Goal: Use online tool/utility: Utilize a website feature to perform a specific function

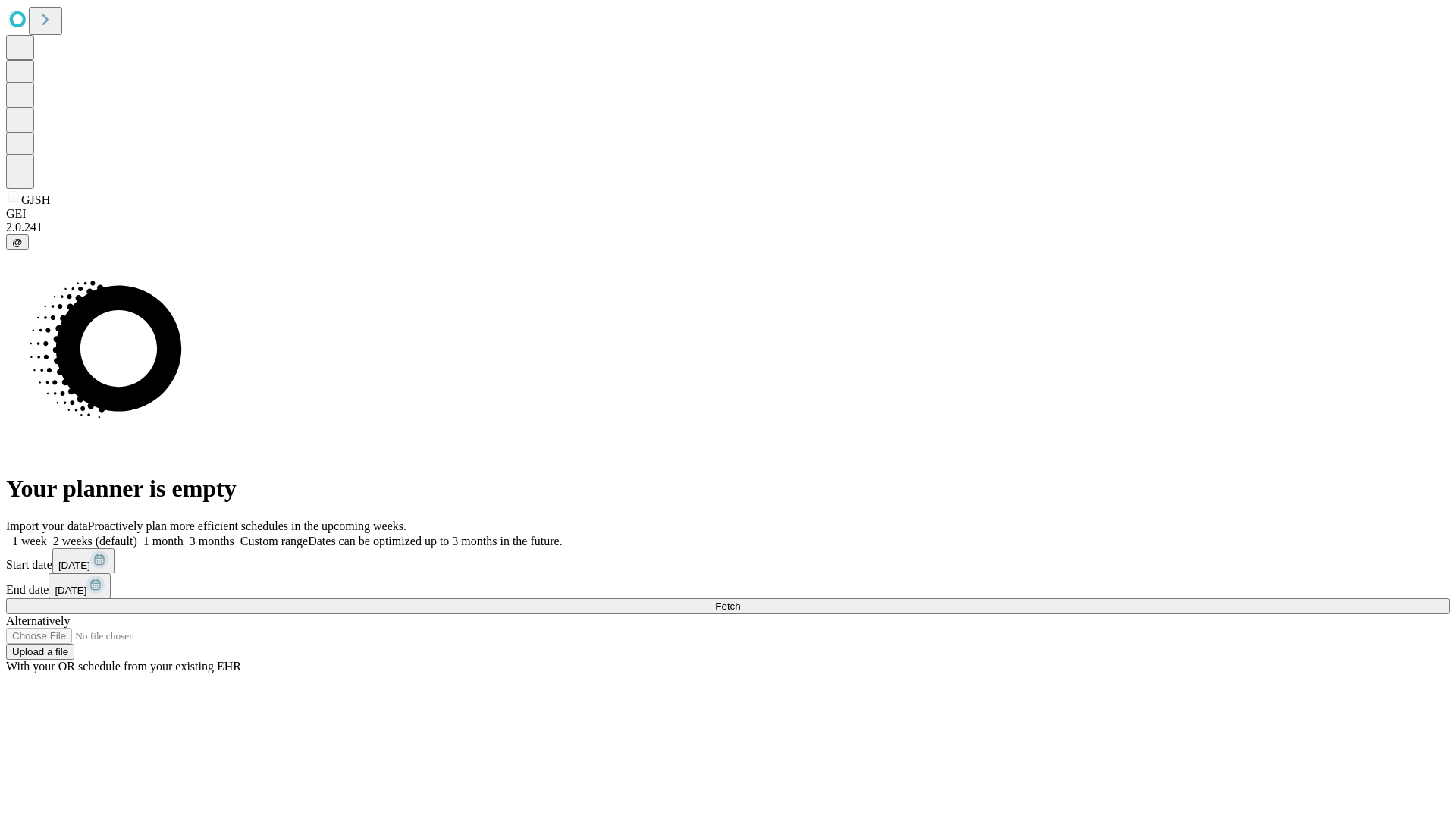
click at [740, 601] on span "Fetch" at bounding box center [727, 606] width 25 height 11
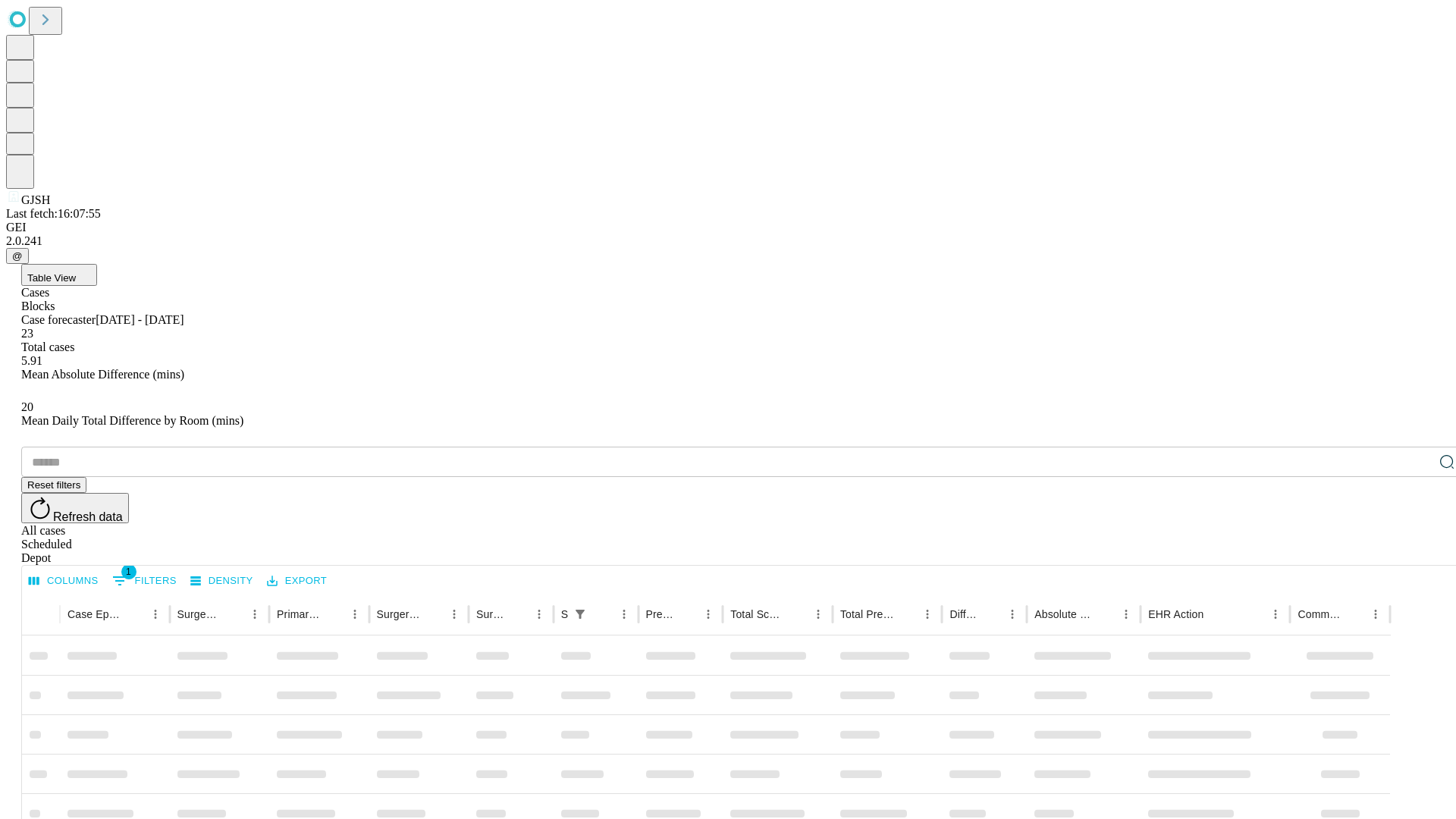
click at [76, 272] on span "Table View" at bounding box center [51, 278] width 48 height 11
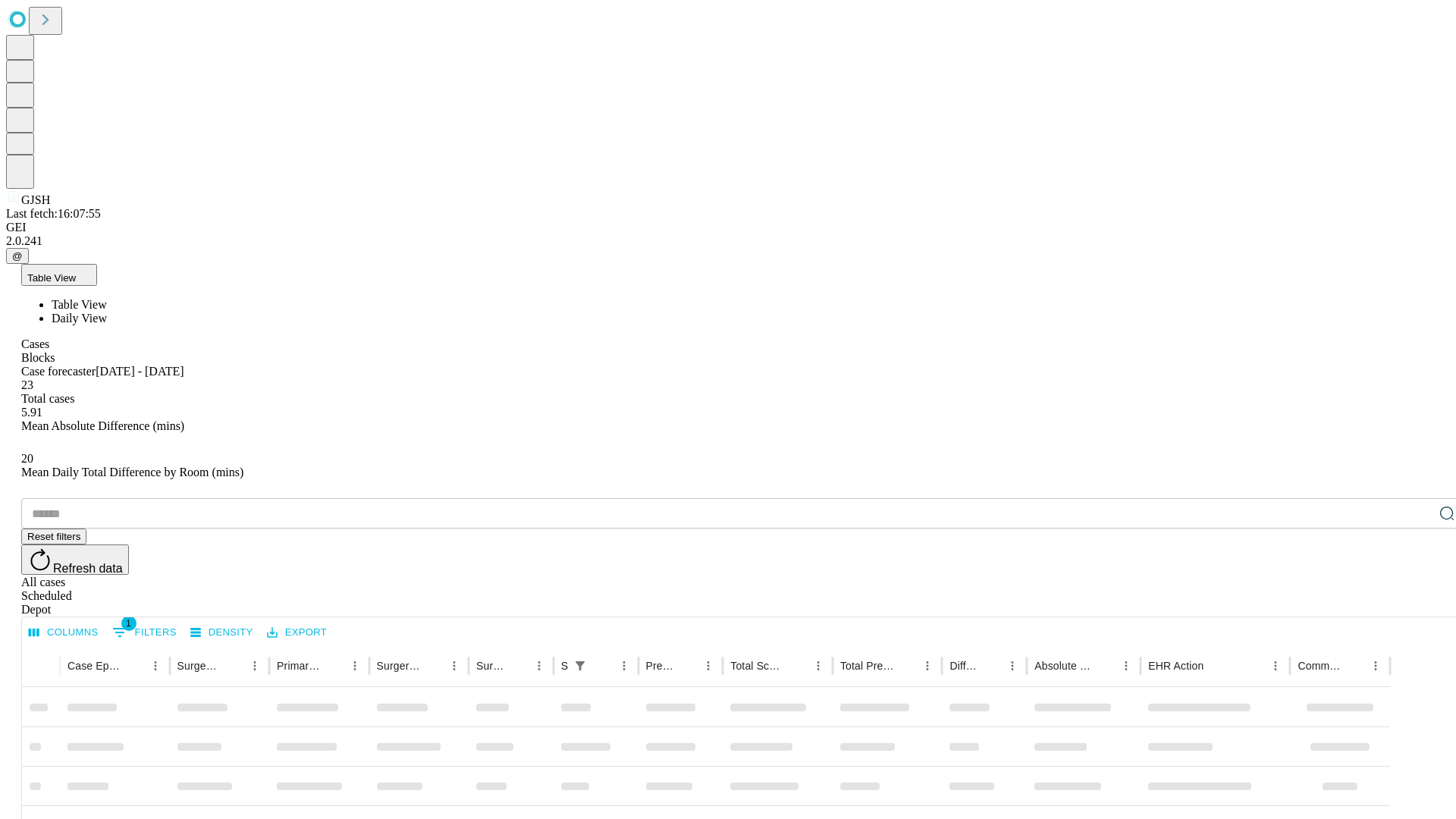
click at [107, 311] on span "Daily View" at bounding box center [79, 318] width 56 height 13
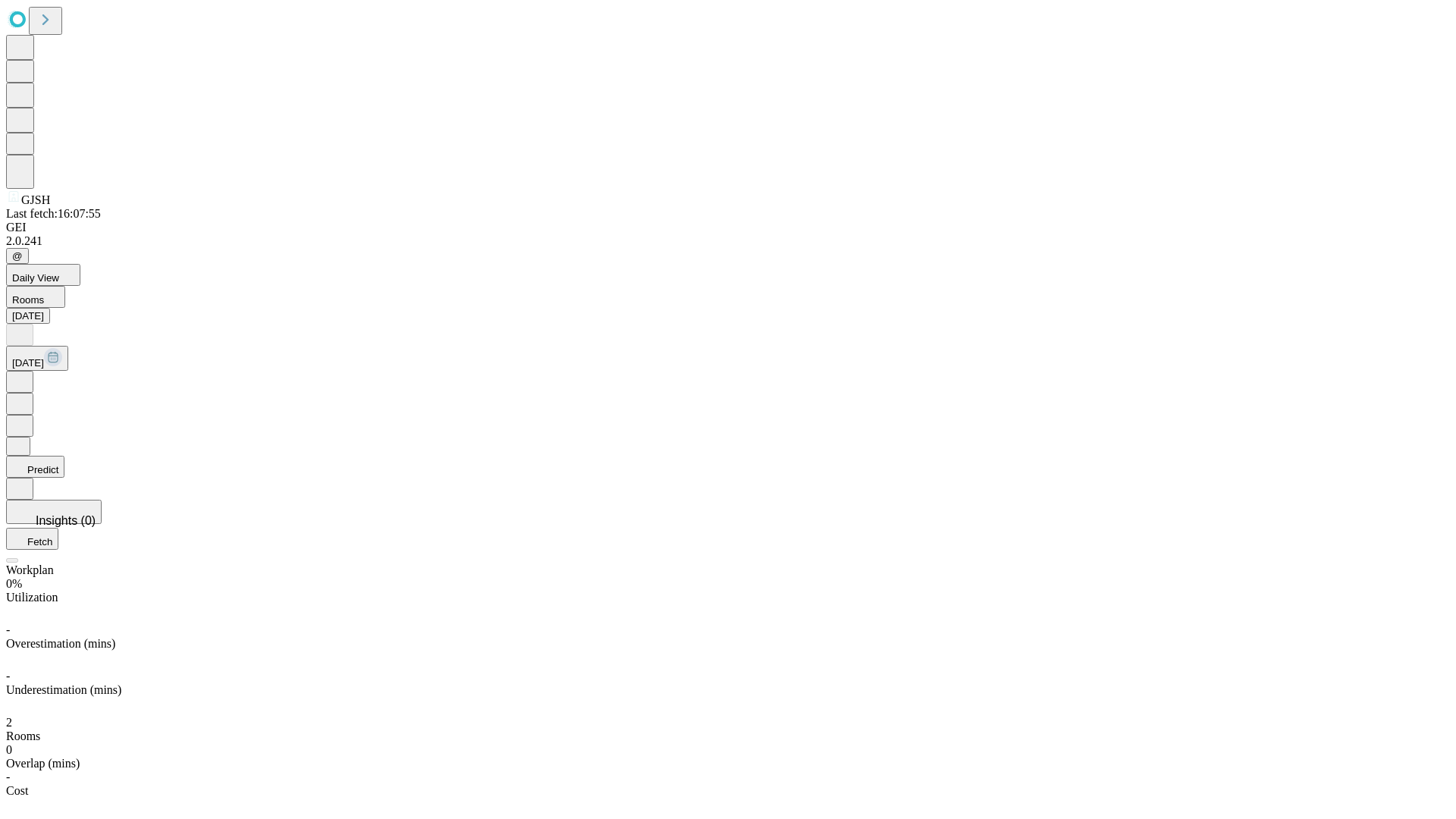
click at [64, 456] on button "Predict" at bounding box center [35, 467] width 59 height 22
